Goal: Information Seeking & Learning: Find specific fact

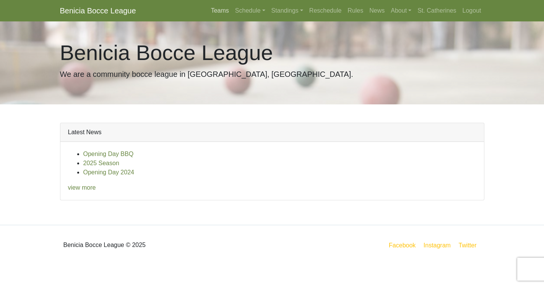
click at [213, 9] on link "Teams" at bounding box center [220, 10] width 24 height 15
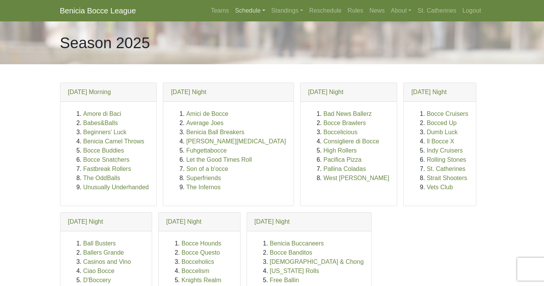
click at [241, 8] on link "Schedule" at bounding box center [250, 10] width 36 height 15
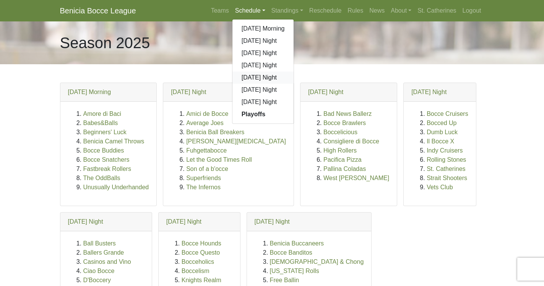
click at [261, 76] on link "[DATE] Night" at bounding box center [264, 78] width 62 height 12
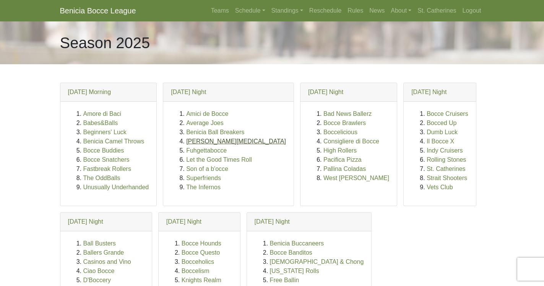
click at [210, 140] on link "[PERSON_NAME][MEDICAL_DATA]" at bounding box center [236, 141] width 100 height 7
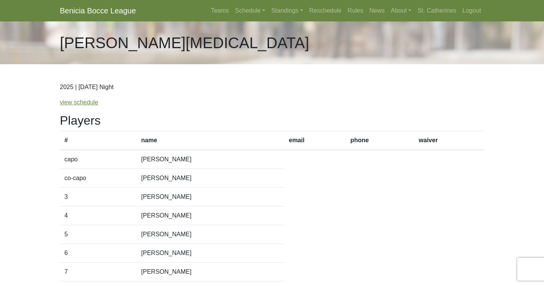
click at [210, 140] on th "name" at bounding box center [211, 140] width 148 height 19
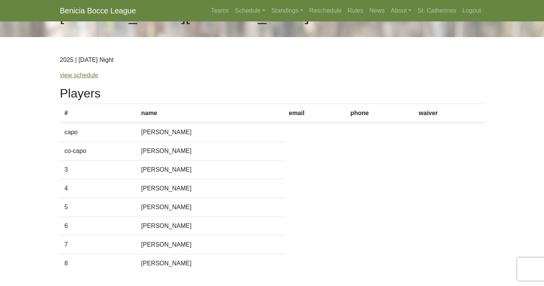
scroll to position [39, 0]
